Goal: Task Accomplishment & Management: Use online tool/utility

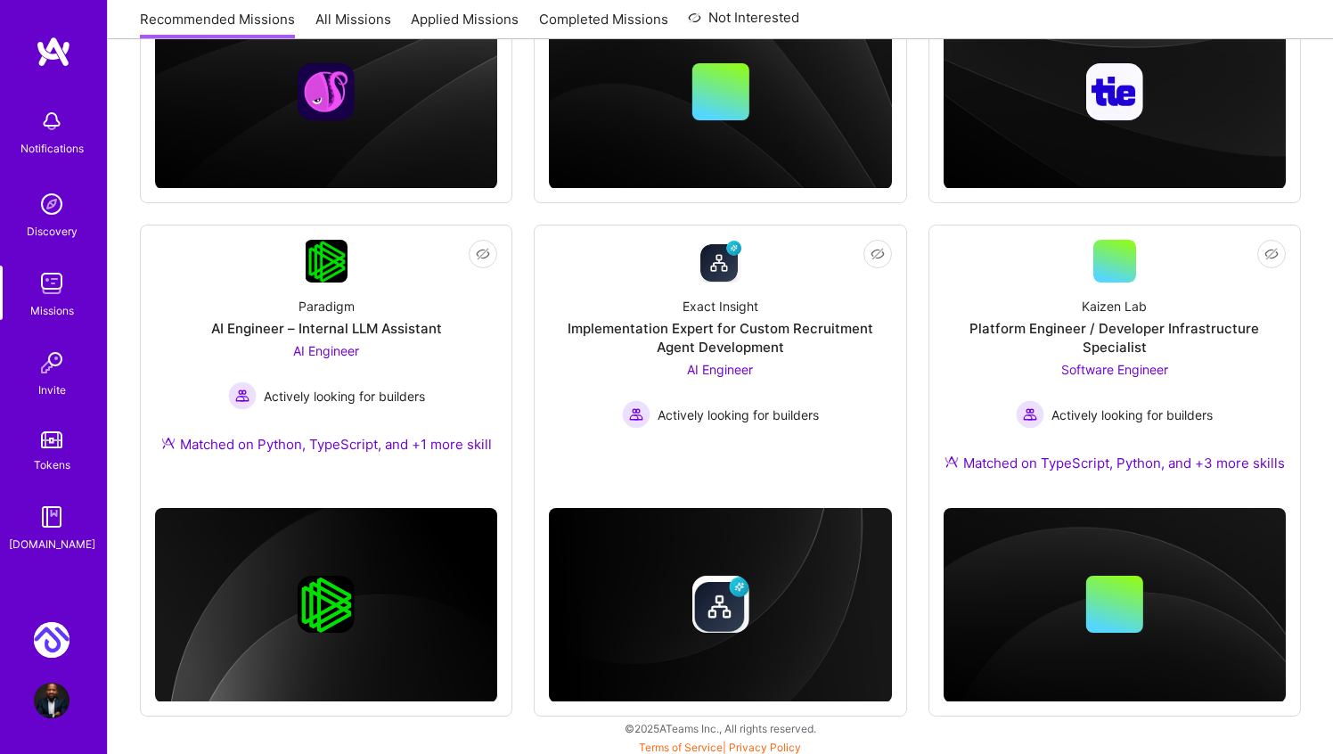
scroll to position [574, 0]
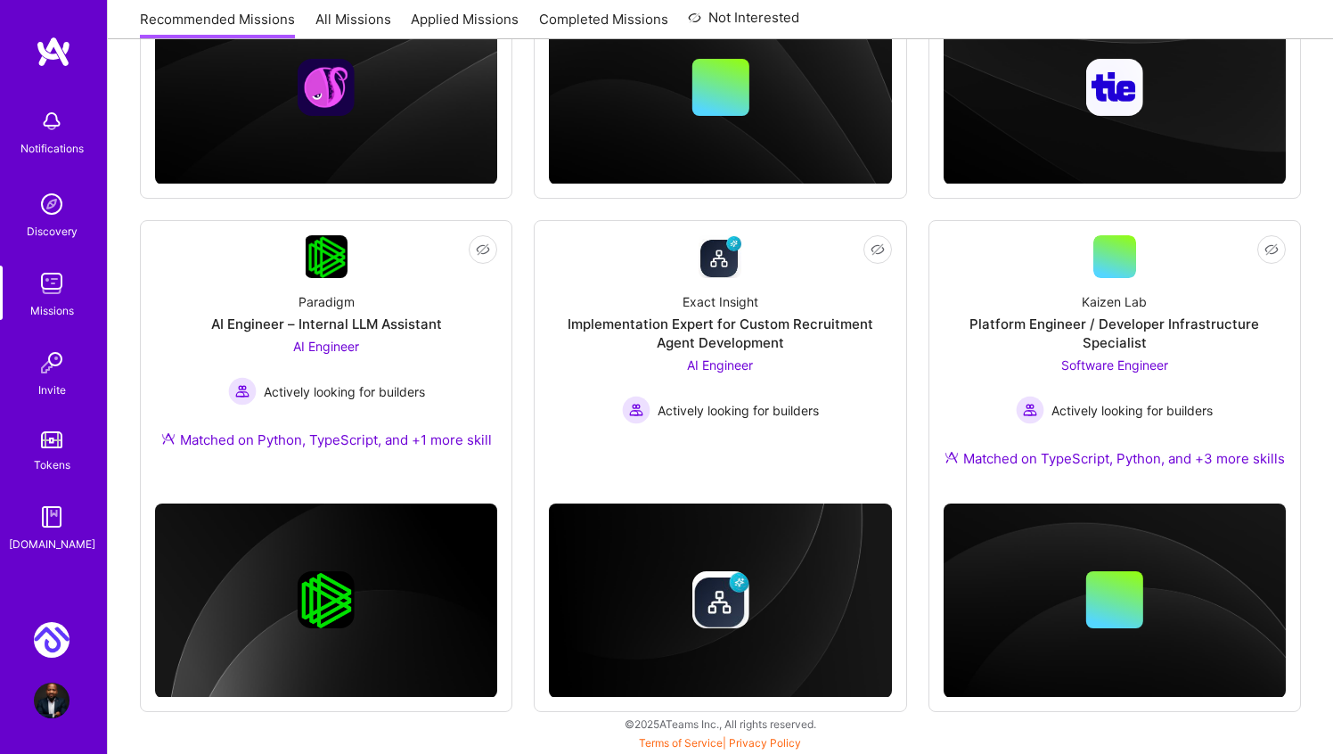
click at [31, 651] on link "Monto: AI Payments Automation" at bounding box center [51, 640] width 45 height 36
